Goal: Task Accomplishment & Management: Use online tool/utility

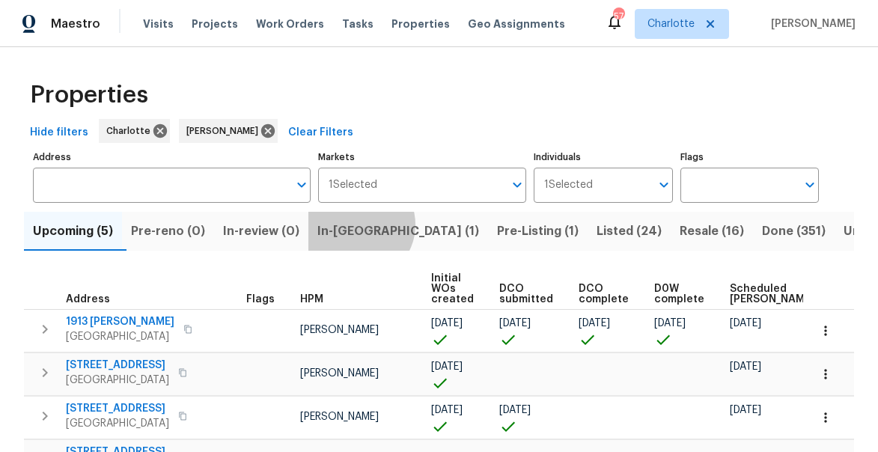
click at [367, 225] on span "In-[GEOGRAPHIC_DATA] (1)" at bounding box center [398, 231] width 162 height 21
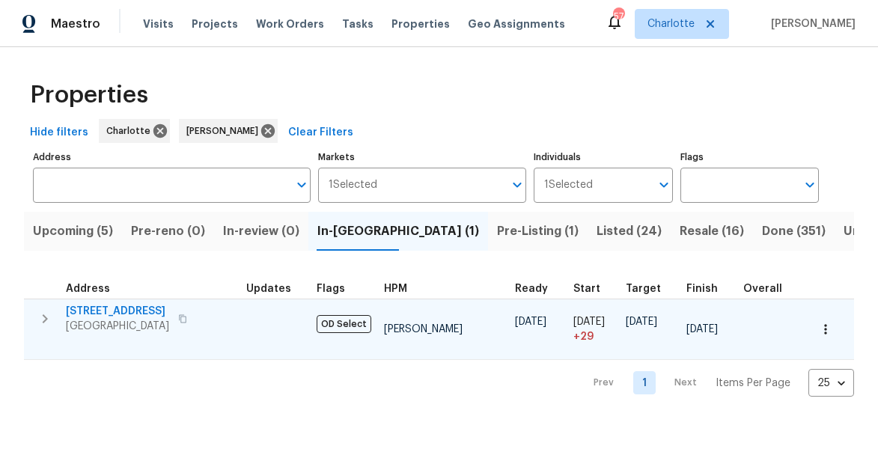
click at [42, 318] on icon "button" at bounding box center [45, 319] width 18 height 18
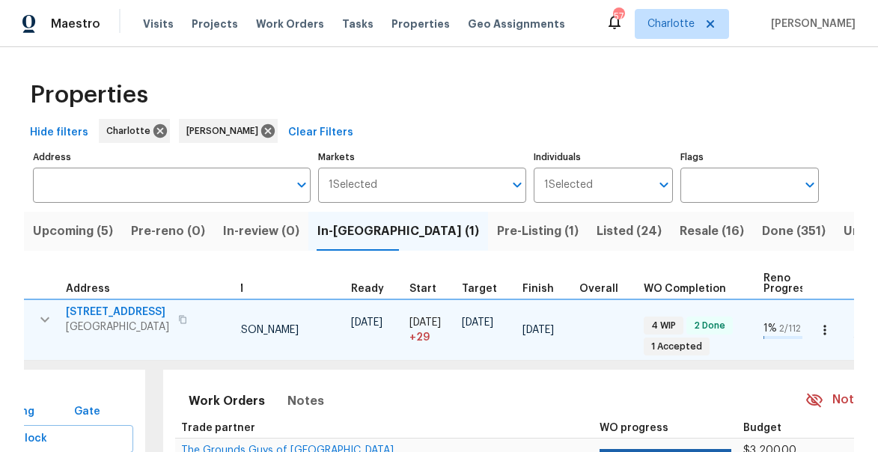
scroll to position [0, 459]
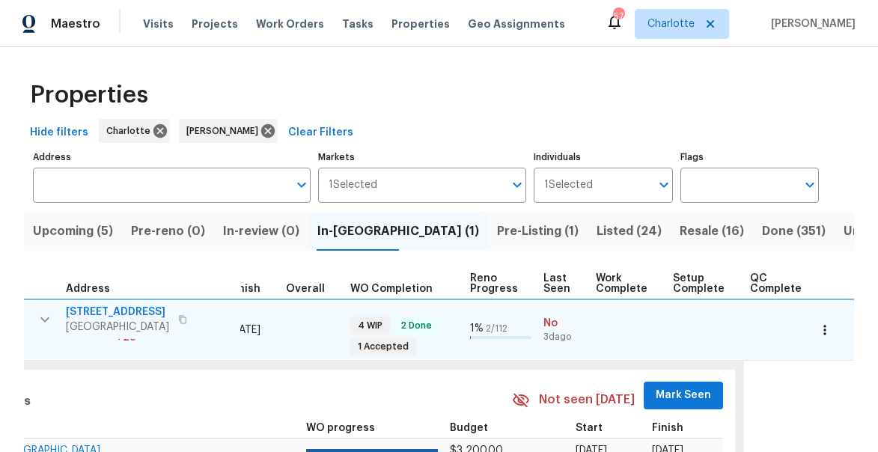
click at [665, 392] on span "Mark Seen" at bounding box center [683, 395] width 55 height 19
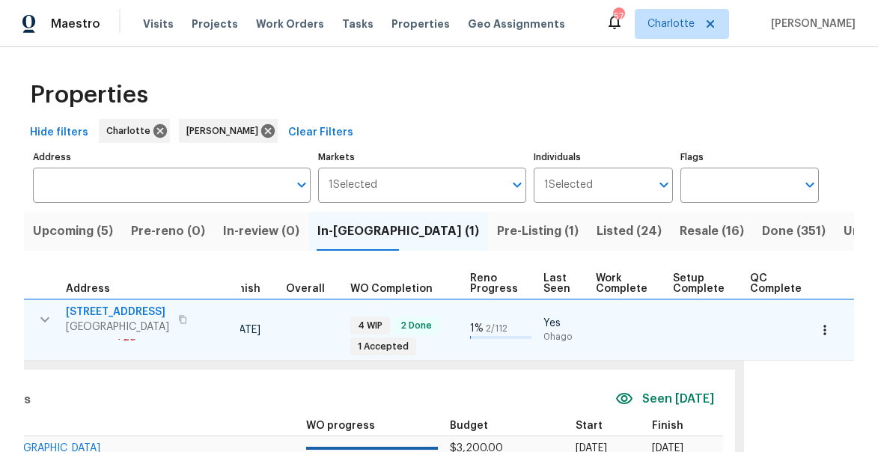
click at [497, 227] on span "Pre-Listing (1)" at bounding box center [538, 231] width 82 height 21
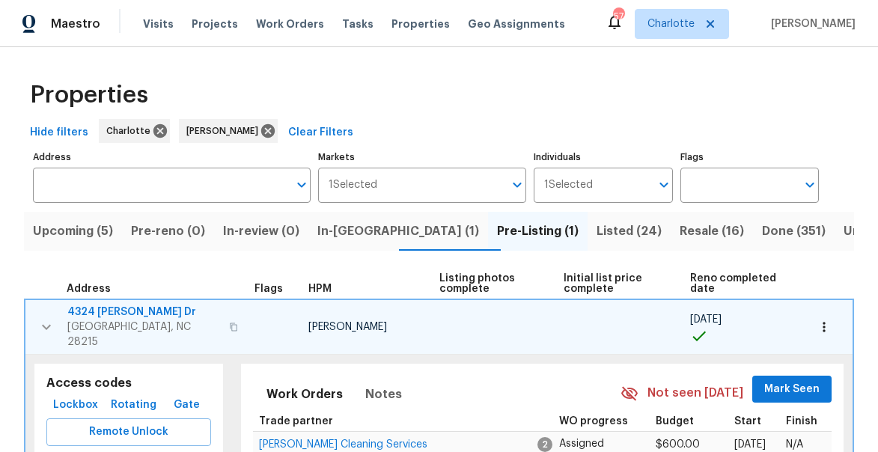
click at [805, 387] on button "Mark Seen" at bounding box center [791, 390] width 79 height 28
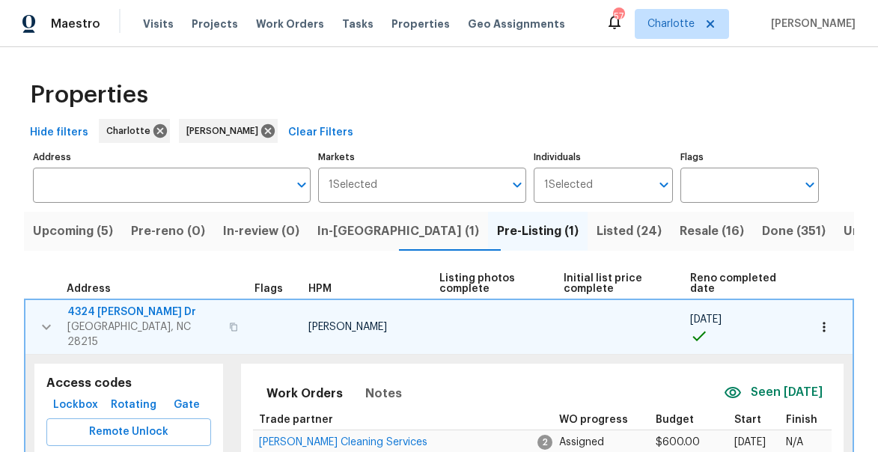
click at [118, 311] on span "4324 Dianne Dr" at bounding box center [143, 312] width 153 height 15
click at [680, 231] on span "Resale (16)" at bounding box center [712, 231] width 64 height 21
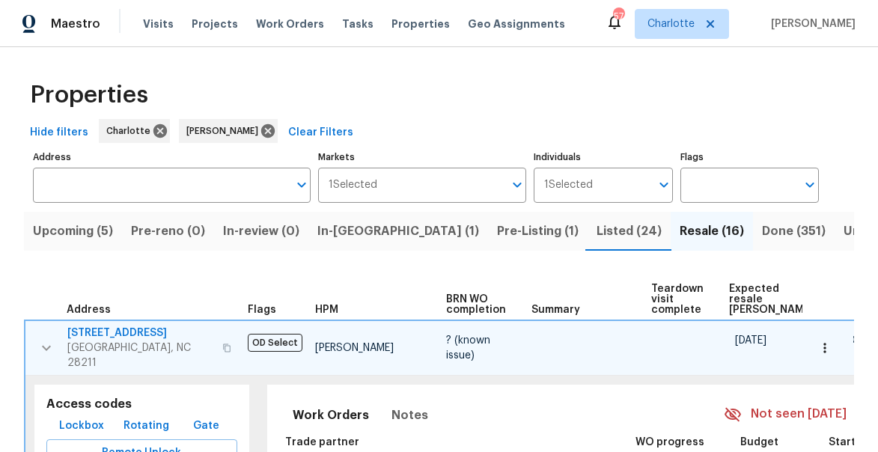
click at [49, 326] on button "button" at bounding box center [46, 348] width 30 height 45
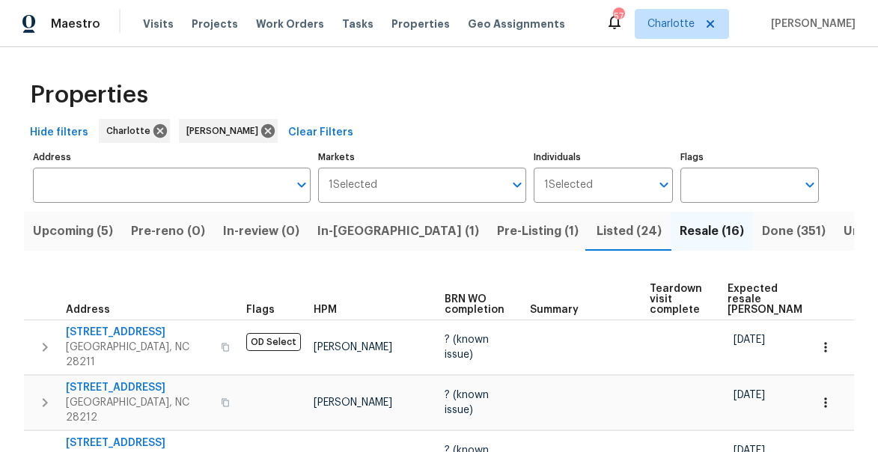
click at [738, 287] on span "Expected resale COE" at bounding box center [770, 299] width 85 height 31
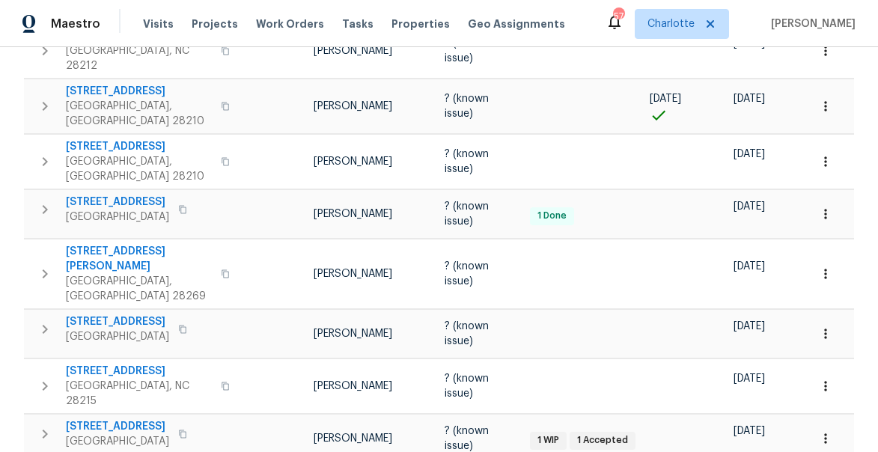
scroll to position [719, 0]
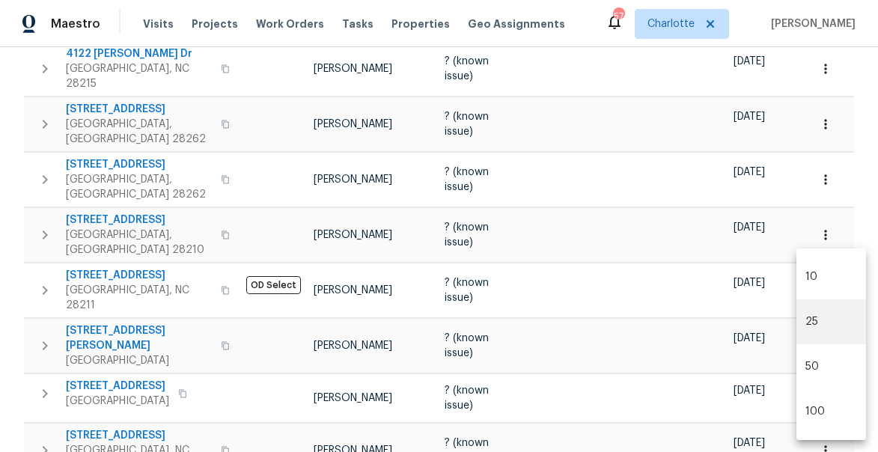
click at [839, 415] on body "Maestro Visits Projects Work Orders Tasks Properties Geo Assignments 57 Charlot…" at bounding box center [439, 226] width 878 height 452
click at [815, 362] on li "50" at bounding box center [831, 366] width 70 height 45
type input "50"
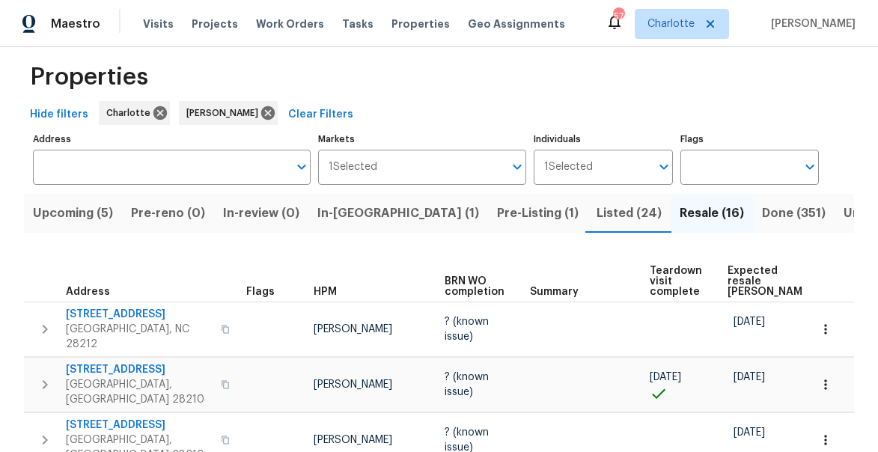
scroll to position [21, 0]
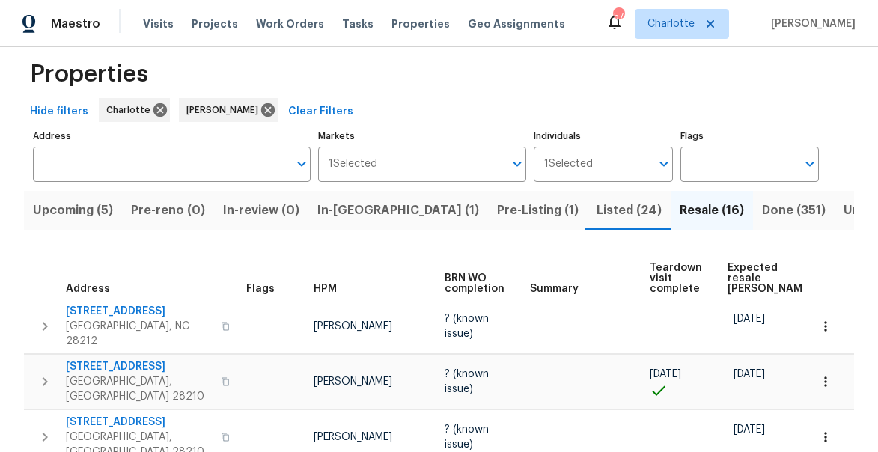
click at [737, 272] on span "Expected resale COE" at bounding box center [770, 278] width 85 height 31
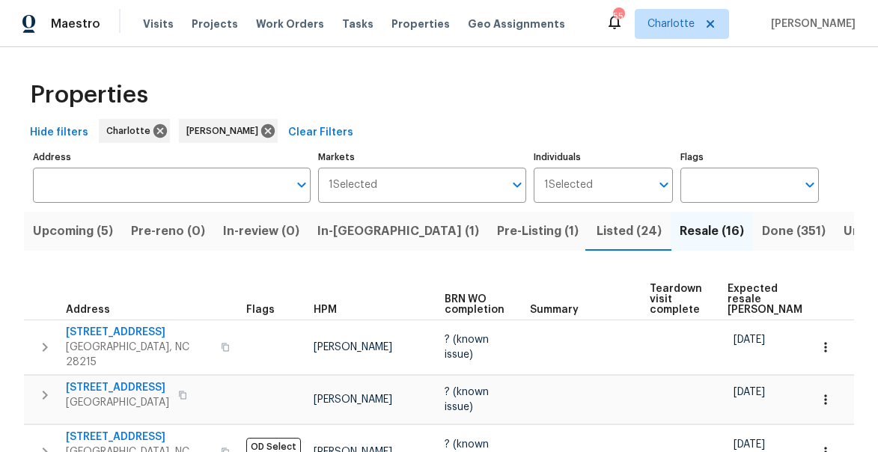
click at [597, 232] on span "Listed (24)" at bounding box center [629, 231] width 65 height 21
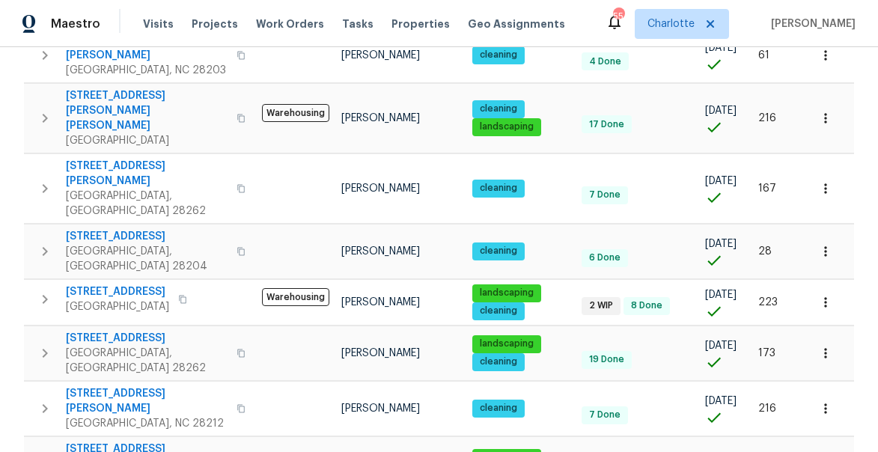
scroll to position [311, 0]
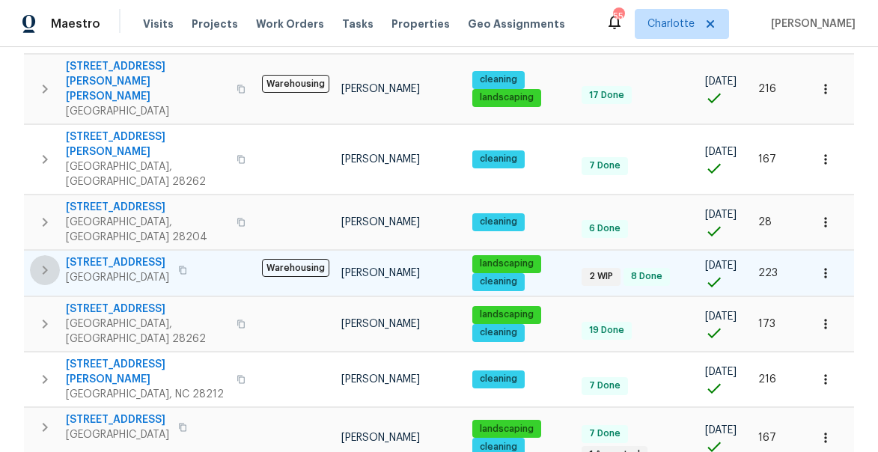
click at [41, 261] on icon "button" at bounding box center [45, 270] width 18 height 18
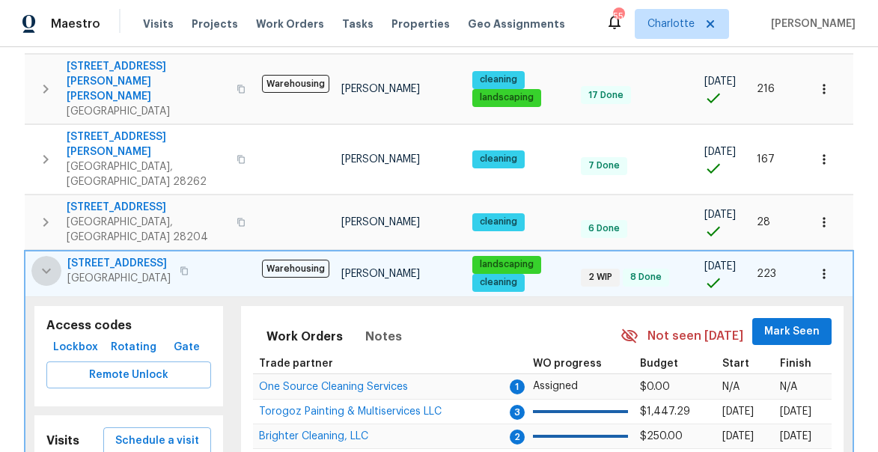
click at [45, 262] on icon "button" at bounding box center [46, 271] width 18 height 18
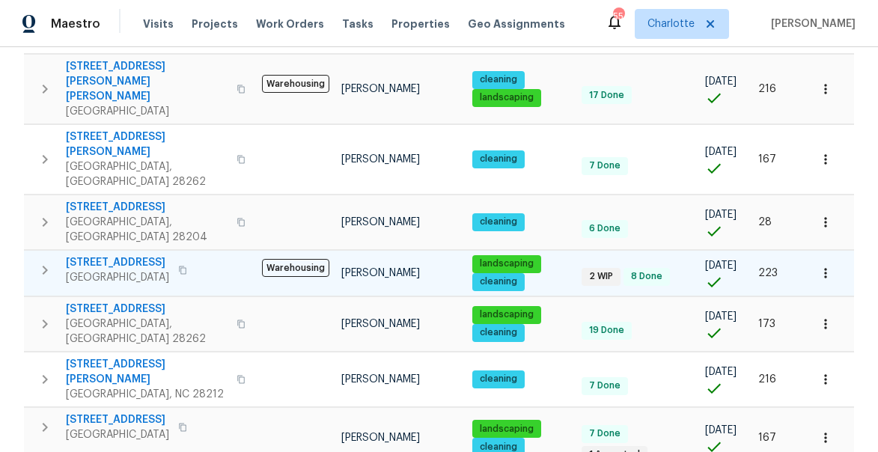
click at [98, 255] on span "4127 Bon Rea Dr" at bounding box center [117, 262] width 103 height 15
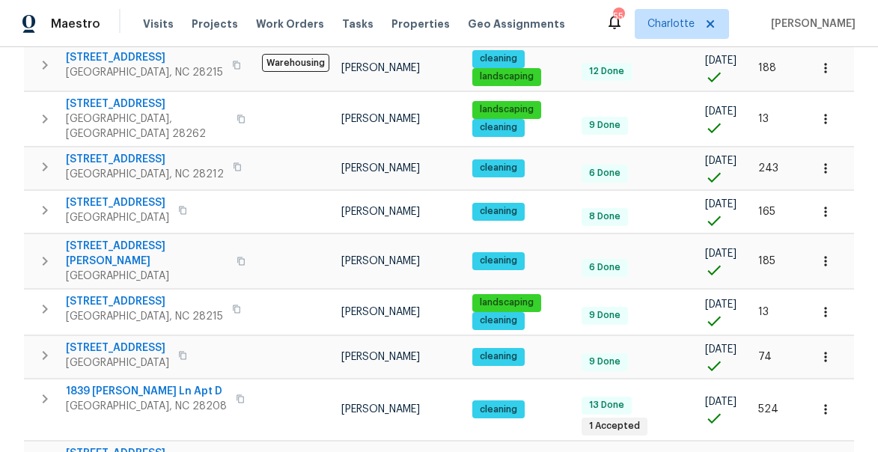
scroll to position [999, 0]
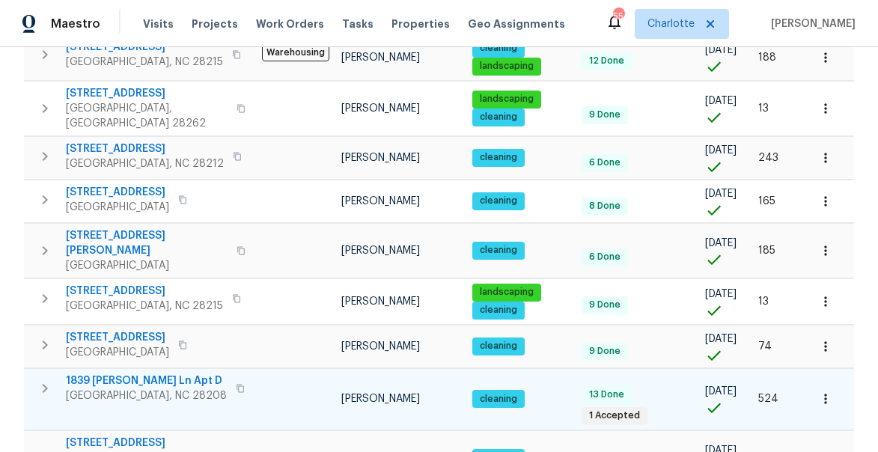
click at [101, 374] on span "1839 J Julian Ln Apt D" at bounding box center [146, 381] width 161 height 15
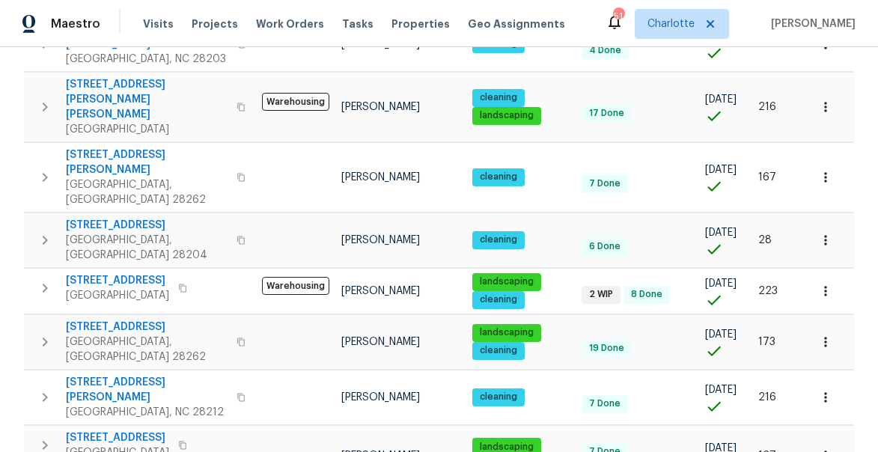
scroll to position [0, 0]
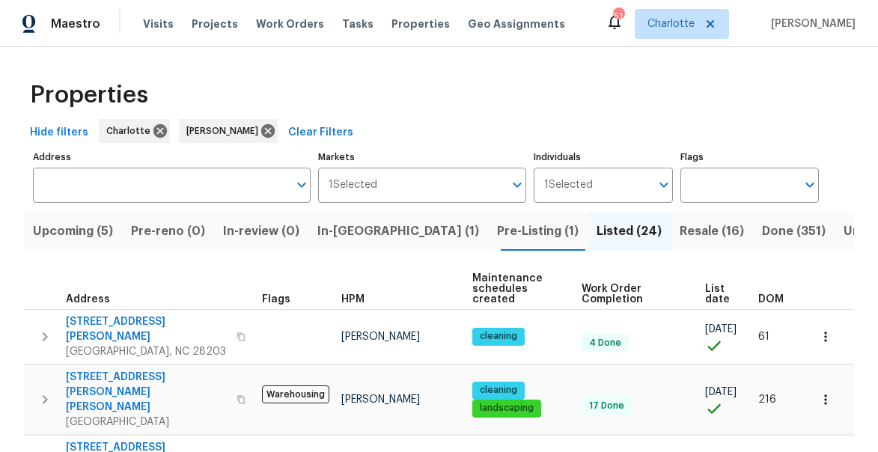
click at [680, 229] on span "Resale (16)" at bounding box center [712, 231] width 64 height 21
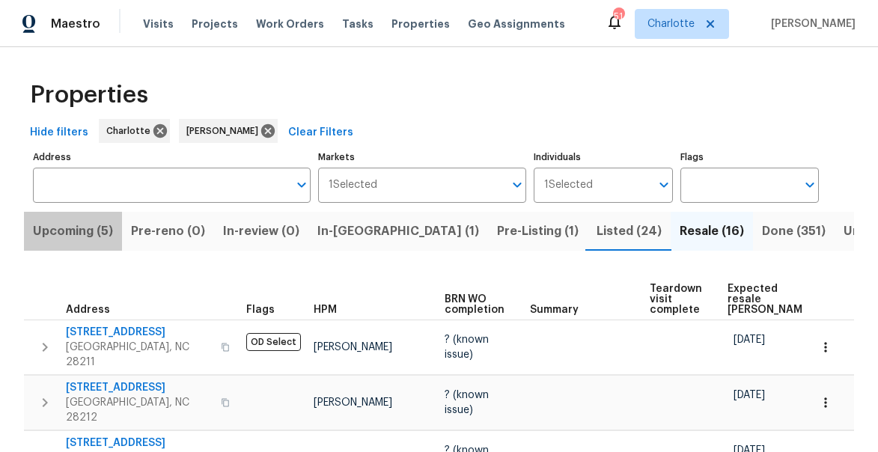
click at [97, 228] on span "Upcoming (5)" at bounding box center [73, 231] width 80 height 21
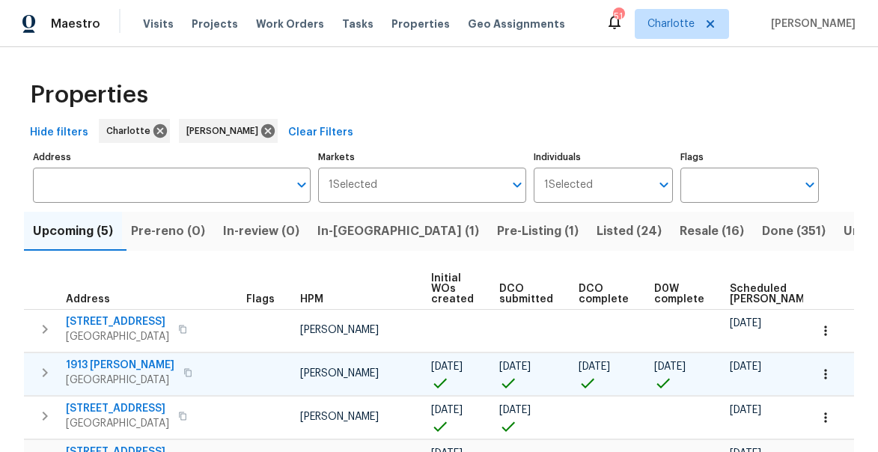
scroll to position [0, 121]
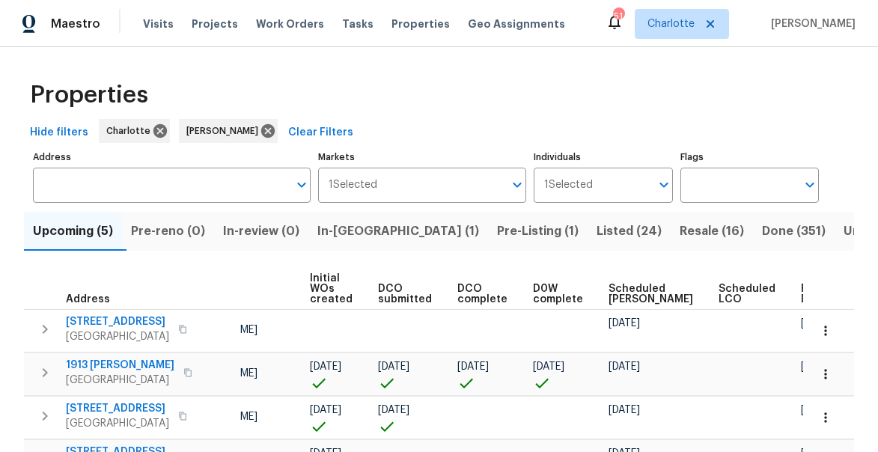
click at [801, 284] on span "Ready Date" at bounding box center [817, 294] width 33 height 21
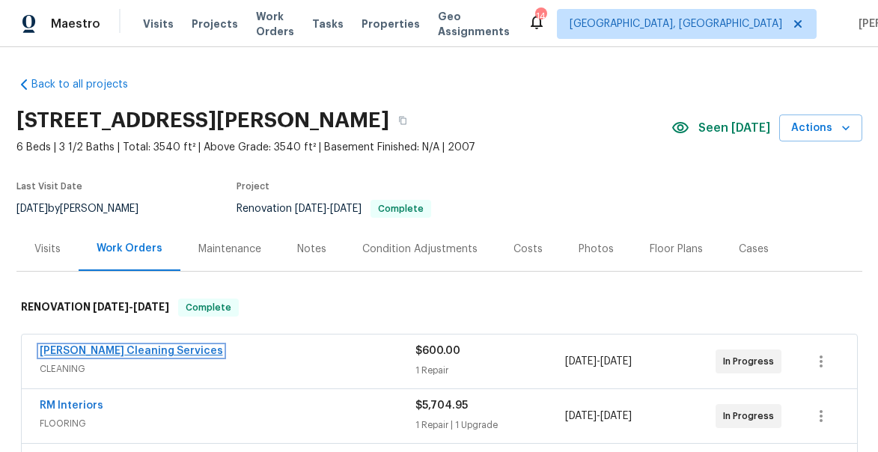
click at [103, 353] on link "DePascale Cleaning Services" at bounding box center [131, 351] width 183 height 10
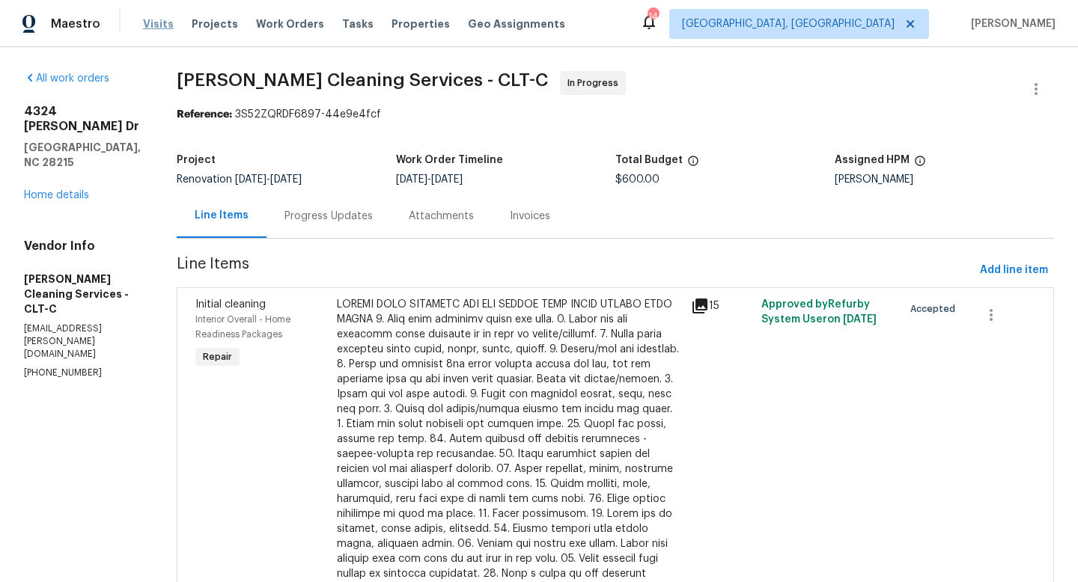
click at [160, 26] on span "Visits" at bounding box center [158, 23] width 31 height 15
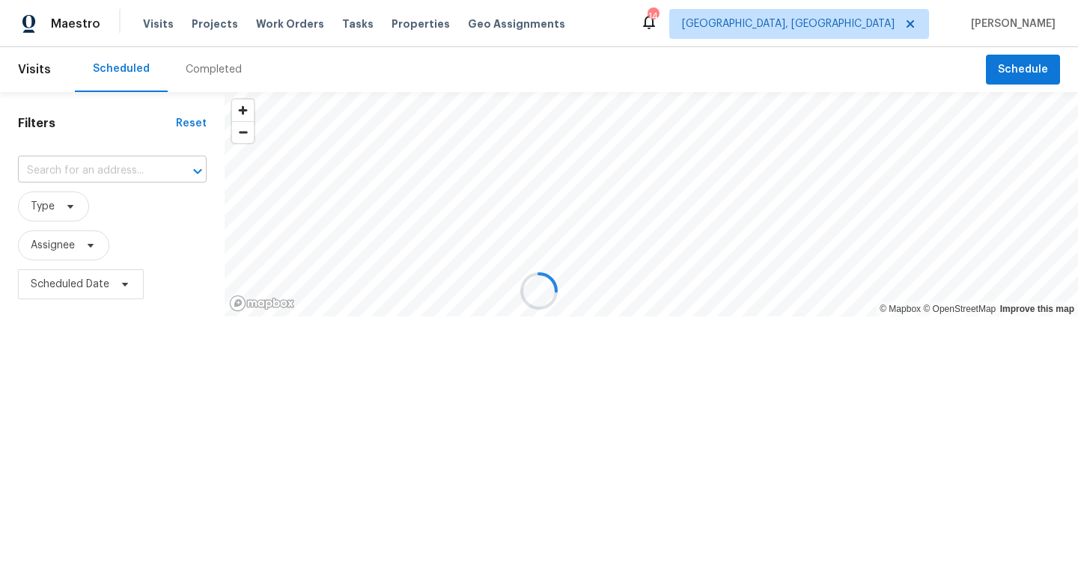
click at [87, 165] on input "text" at bounding box center [91, 170] width 147 height 23
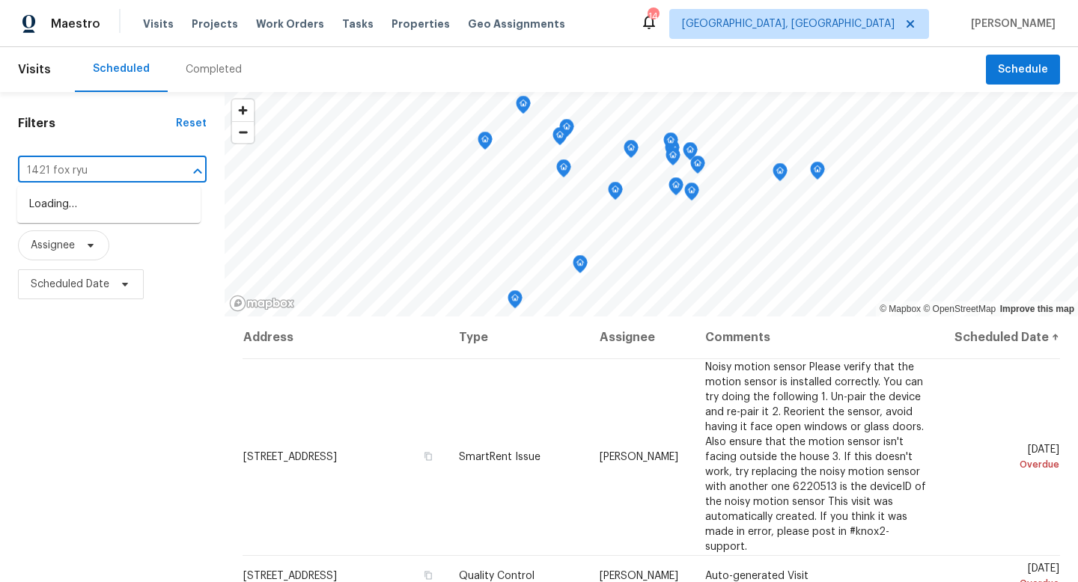
type input "1421 fox ryun"
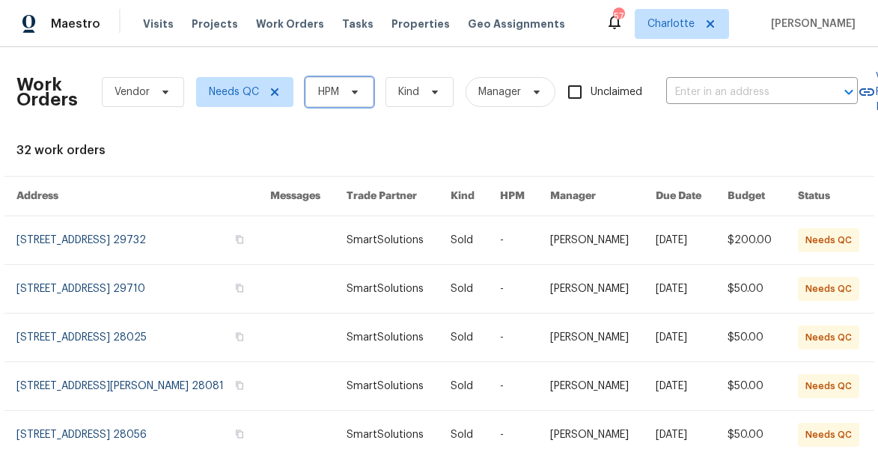
click at [356, 96] on icon at bounding box center [355, 92] width 12 height 12
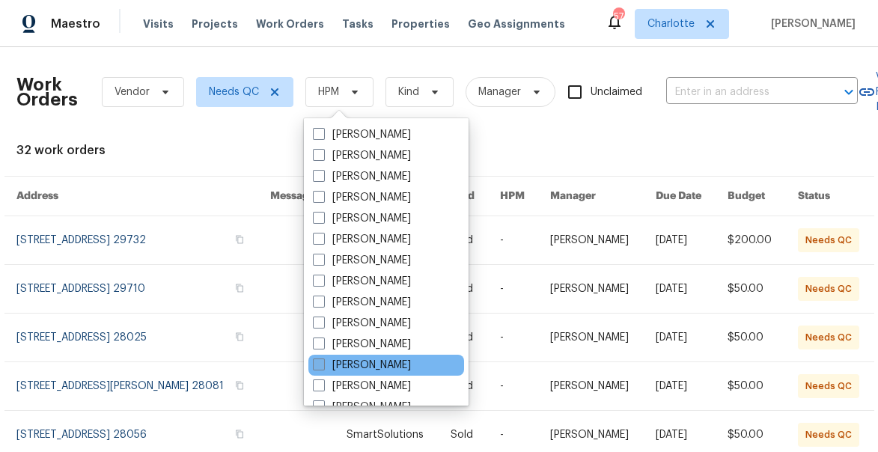
click at [324, 359] on span at bounding box center [319, 365] width 12 height 12
click at [323, 359] on input "[PERSON_NAME]" at bounding box center [318, 363] width 10 height 10
checkbox input "true"
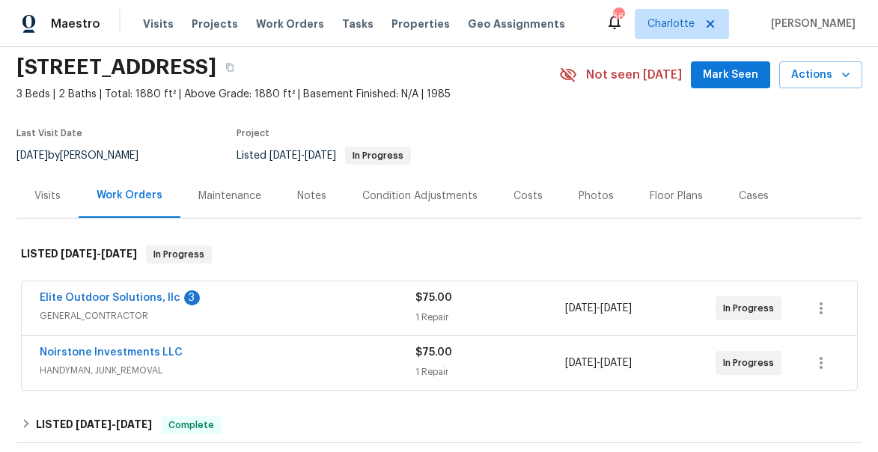
scroll to position [67, 0]
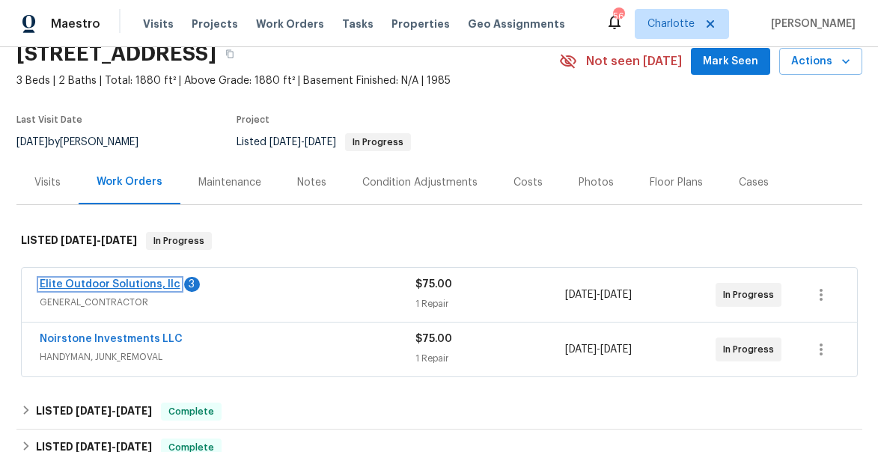
click at [131, 288] on link "Elite Outdoor Solutions, llc" at bounding box center [110, 284] width 141 height 10
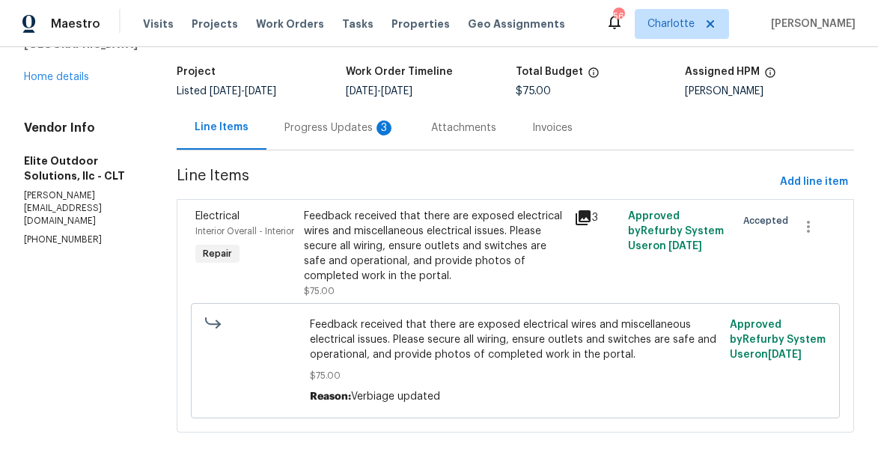
scroll to position [112, 0]
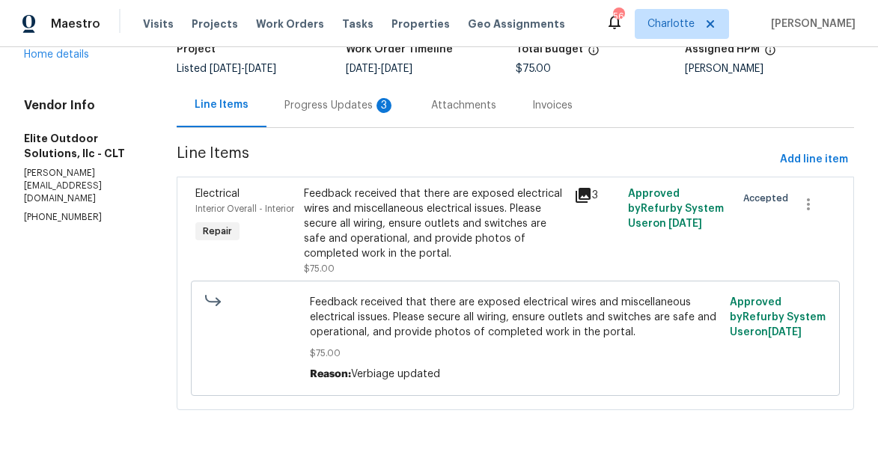
click at [576, 194] on icon at bounding box center [583, 195] width 15 height 15
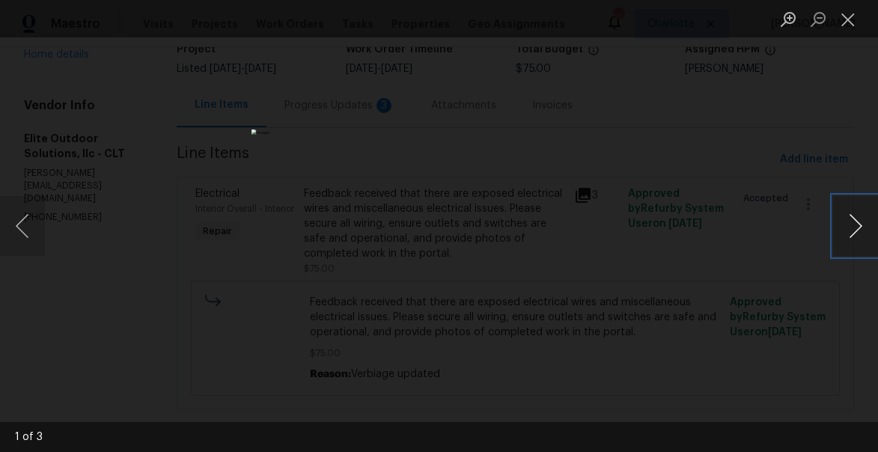
click at [850, 224] on button "Next image" at bounding box center [855, 226] width 45 height 60
click at [847, 19] on button "Close lightbox" at bounding box center [848, 19] width 30 height 26
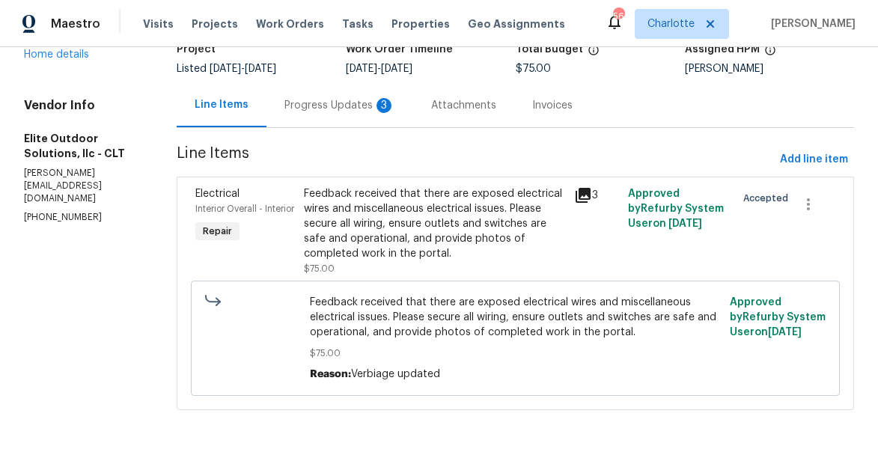
click at [296, 103] on div "Progress Updates 3" at bounding box center [339, 105] width 111 height 15
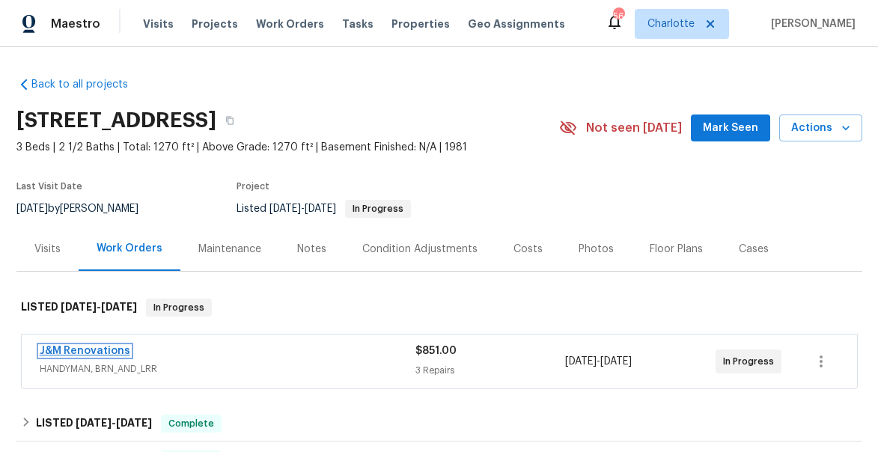
click at [100, 346] on link "J&M Renovations" at bounding box center [85, 351] width 91 height 10
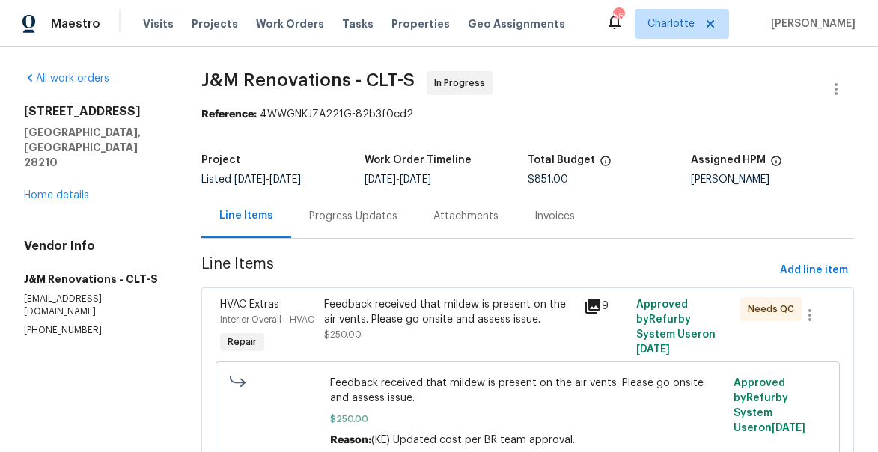
click at [592, 303] on icon at bounding box center [592, 306] width 15 height 15
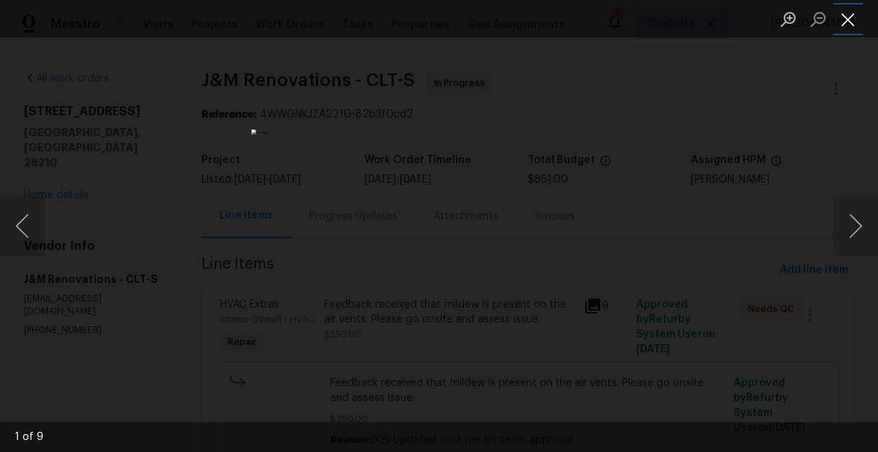
click at [847, 17] on button "Close lightbox" at bounding box center [848, 19] width 30 height 26
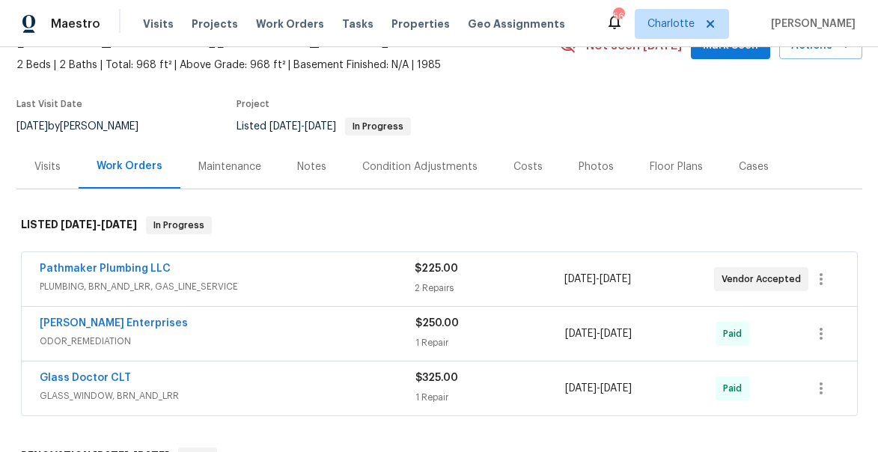
scroll to position [84, 0]
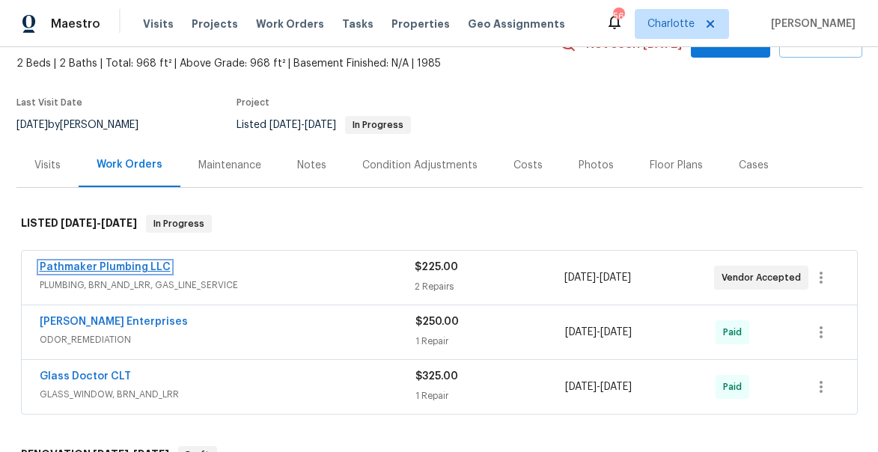
click at [77, 269] on link "Pathmaker Plumbing LLC" at bounding box center [105, 267] width 131 height 10
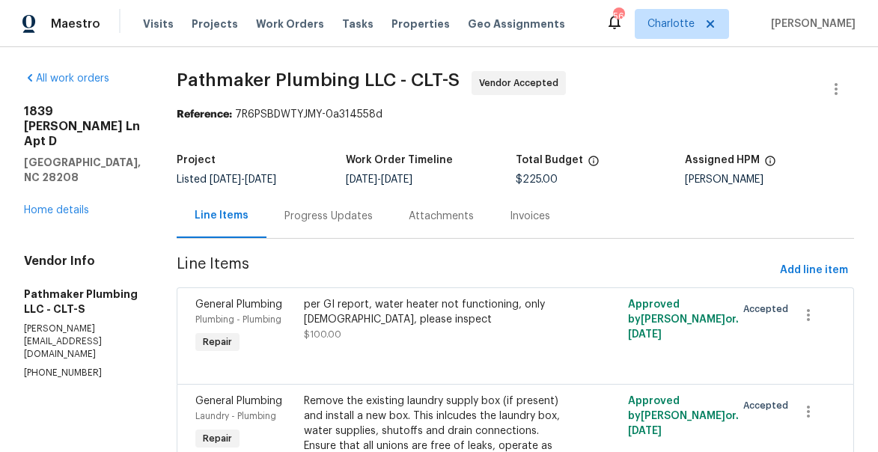
click at [333, 223] on div "Progress Updates" at bounding box center [328, 216] width 88 height 15
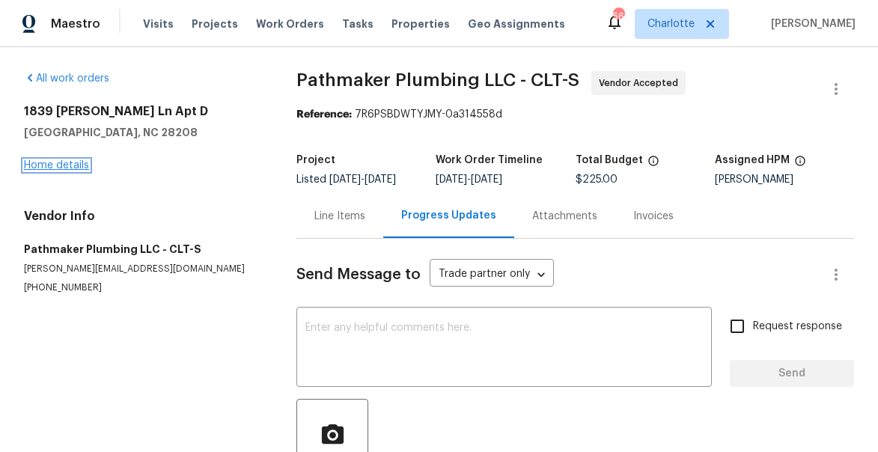
click at [73, 165] on link "Home details" at bounding box center [56, 165] width 65 height 10
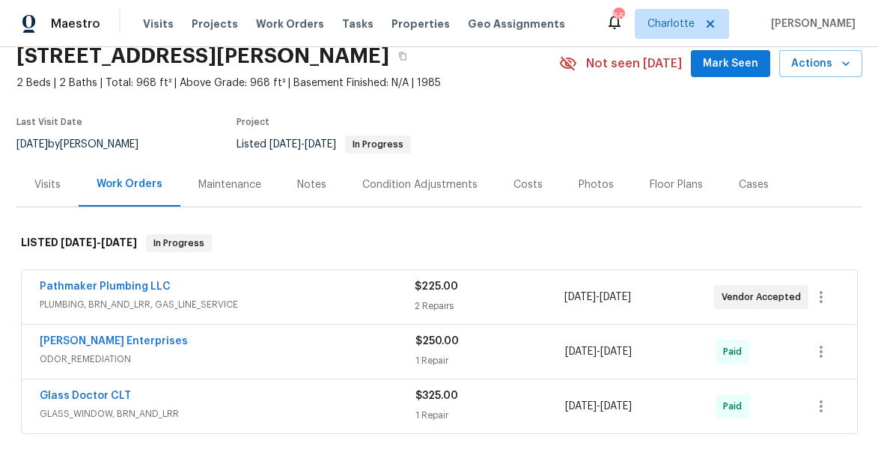
scroll to position [26, 0]
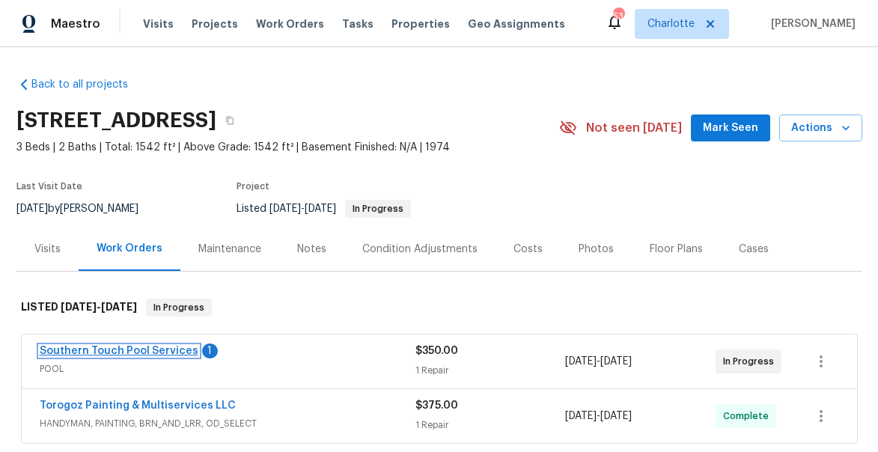
click at [129, 347] on link "Southern Touch Pool Services" at bounding box center [119, 351] width 159 height 10
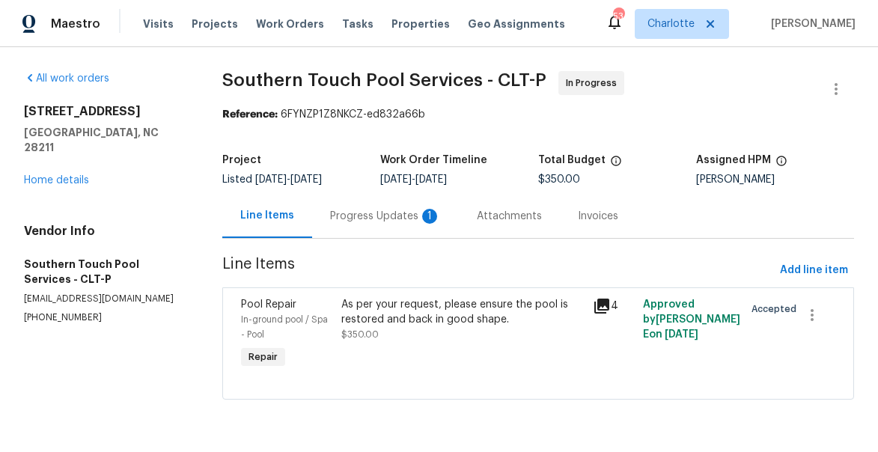
click at [403, 225] on div "Progress Updates 1" at bounding box center [385, 216] width 147 height 44
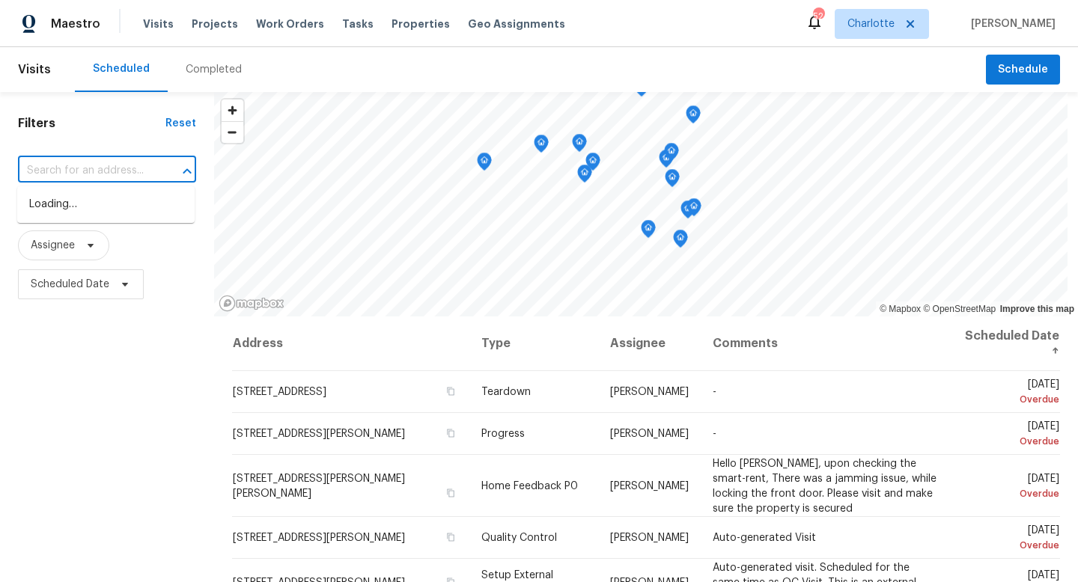
click at [82, 166] on input "text" at bounding box center [86, 170] width 136 height 23
type input "1421 fox run"
click at [64, 208] on li "[STREET_ADDRESS]" at bounding box center [105, 204] width 177 height 25
